Goal: Information Seeking & Learning: Learn about a topic

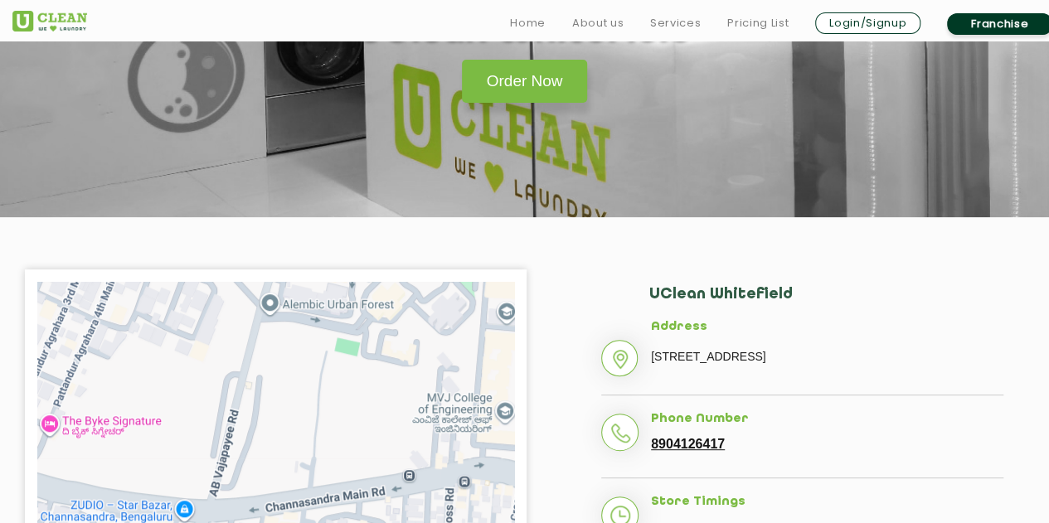
scroll to position [249, 0]
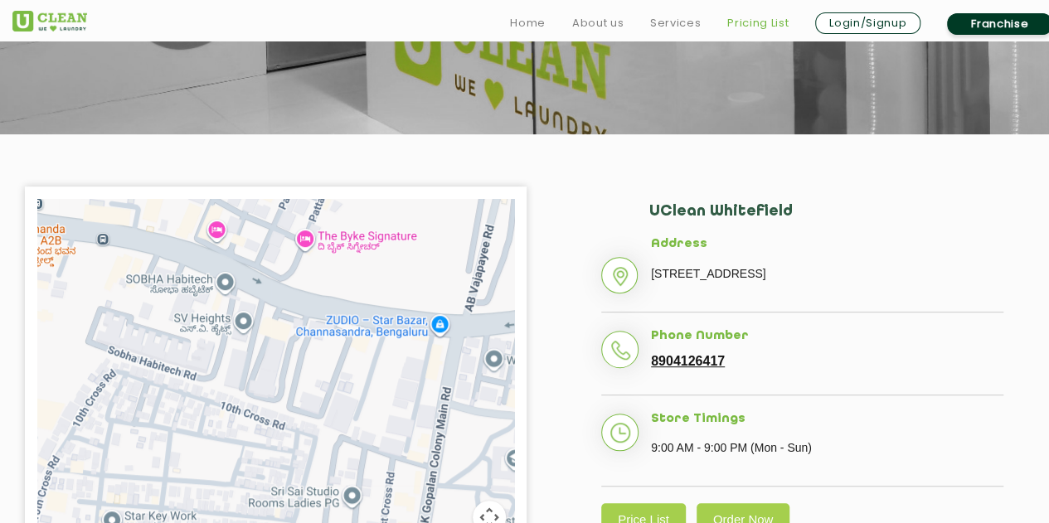
click at [749, 26] on link "Pricing List" at bounding box center [757, 23] width 61 height 20
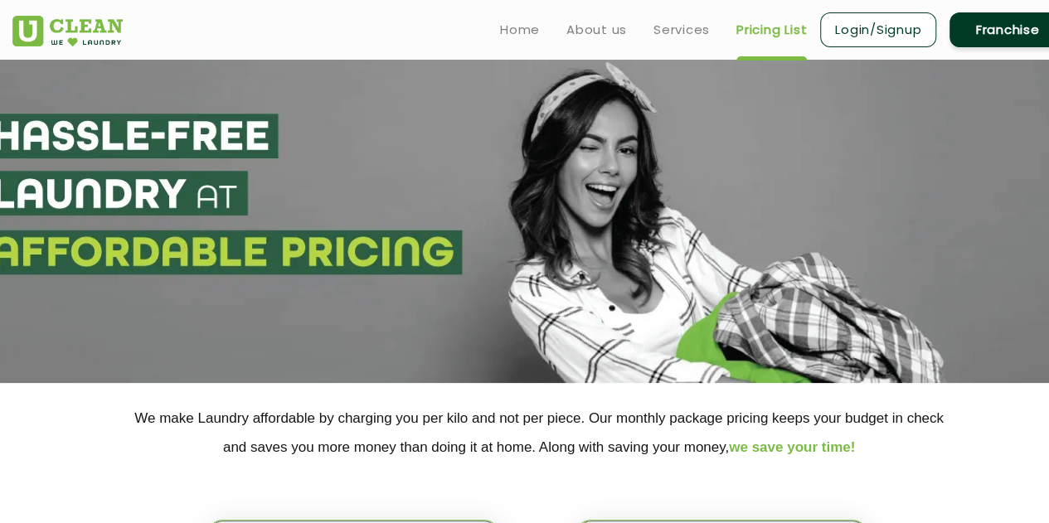
select select "0"
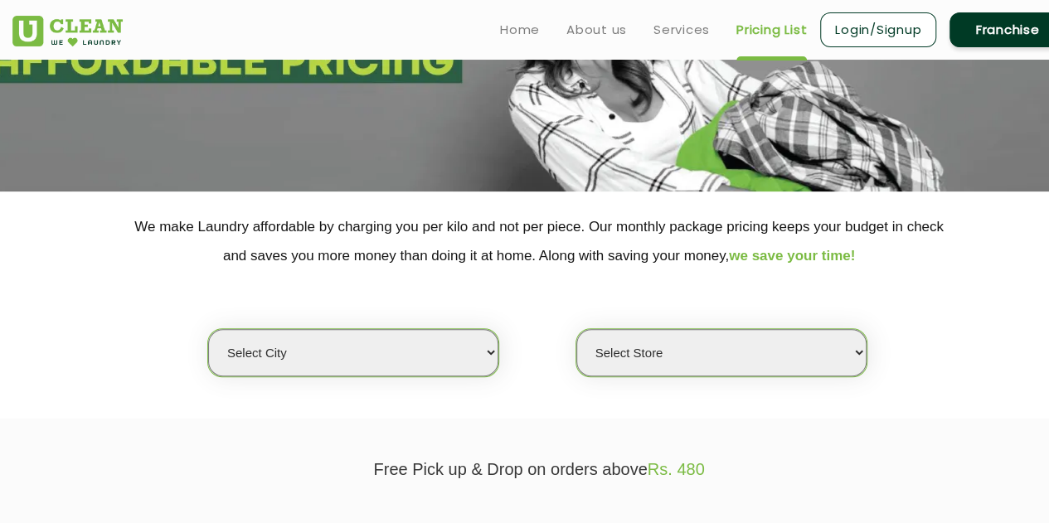
scroll to position [166, 0]
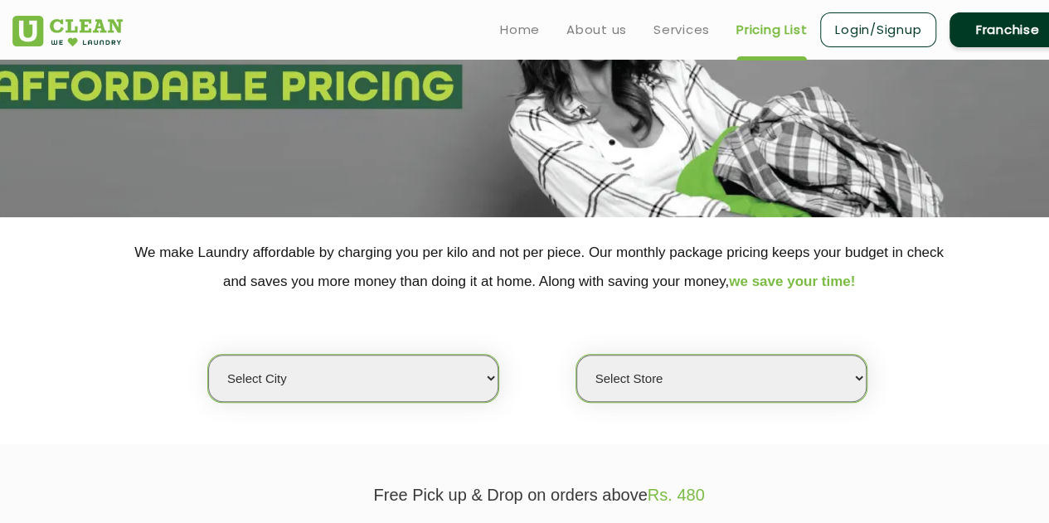
click at [318, 381] on select "Select city Aalo Agartala Agra Ahmedabad Akola Aligarh Alwar - UClean Select Am…" at bounding box center [353, 378] width 290 height 47
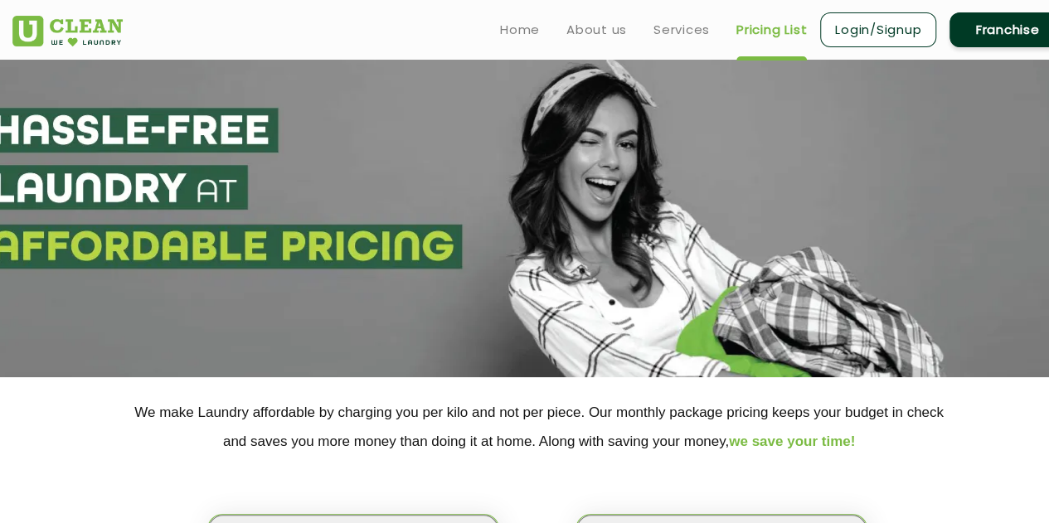
scroll to position [332, 0]
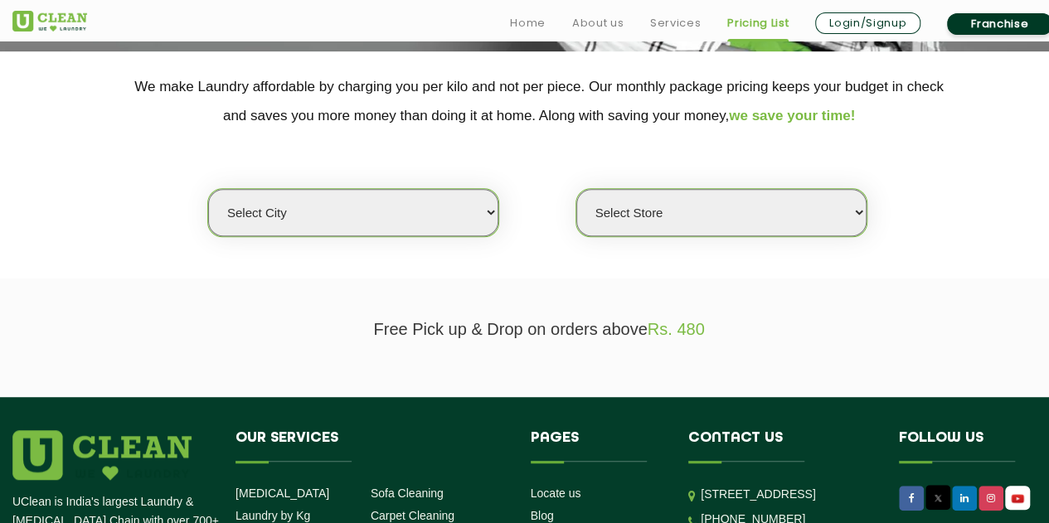
click at [415, 211] on select "Select city Aalo Agartala Agra Ahmedabad Akola Aligarh Alwar - UClean Select Am…" at bounding box center [353, 212] width 290 height 47
click at [75, 210] on div "Select city Aalo Agartala Agra Ahmedabad Akola Aligarh Alwar - UClean Select Am…" at bounding box center [539, 183] width 1078 height 107
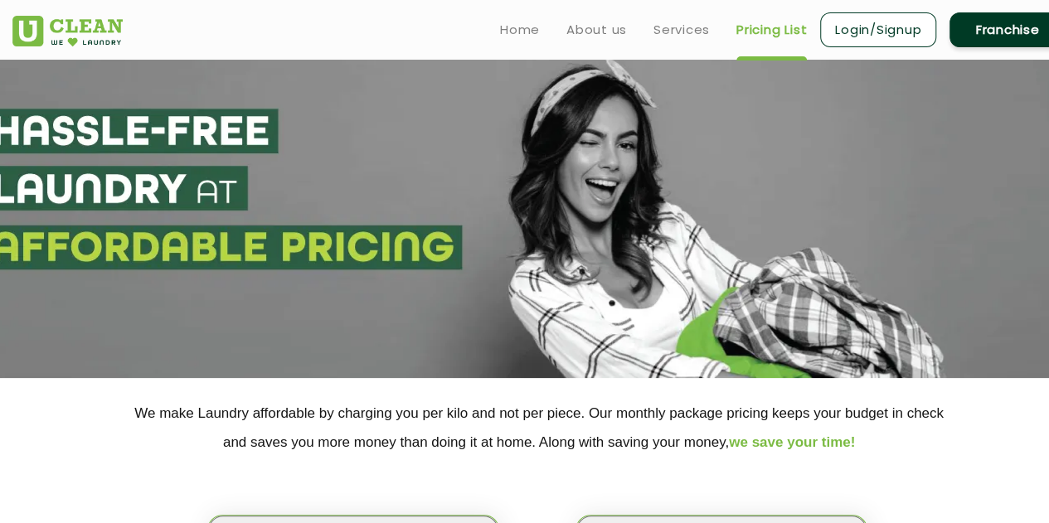
scroll to position [0, 0]
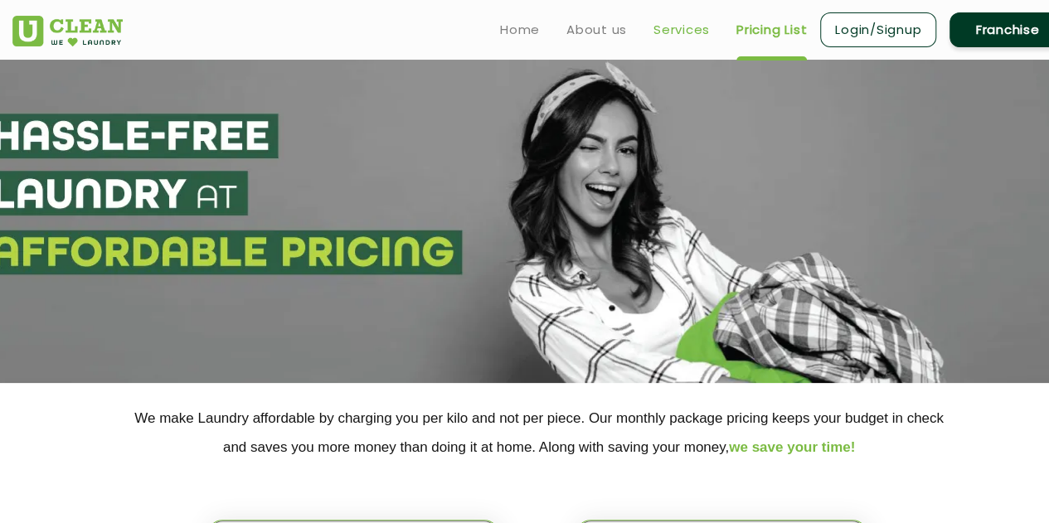
click at [698, 37] on link "Services" at bounding box center [681, 30] width 56 height 20
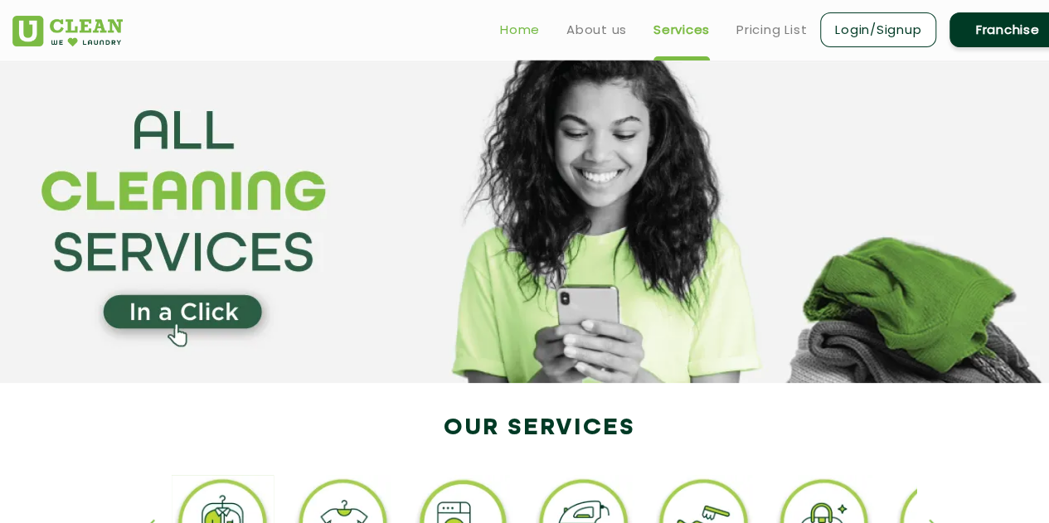
click at [524, 32] on link "Home" at bounding box center [520, 30] width 40 height 20
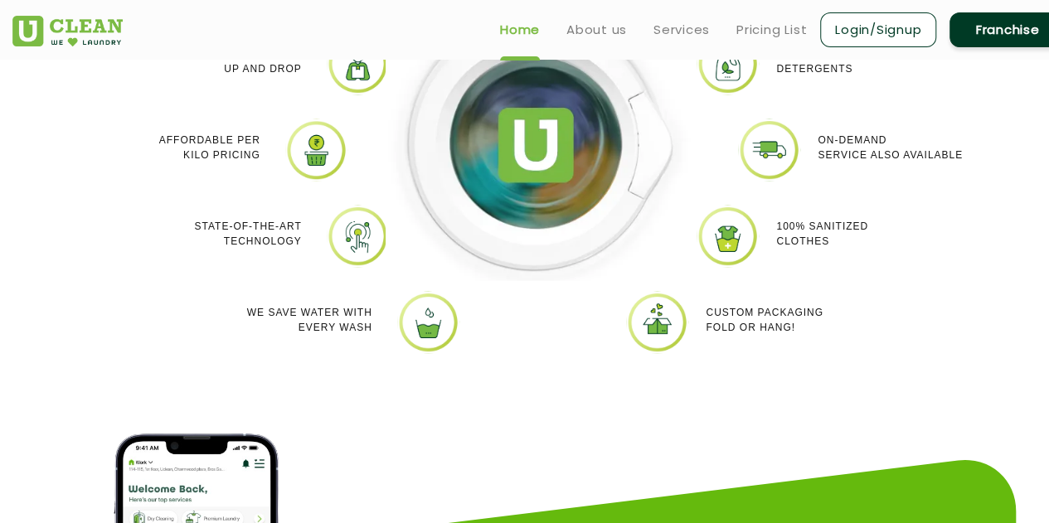
scroll to position [1575, 0]
